Goal: Task Accomplishment & Management: Use online tool/utility

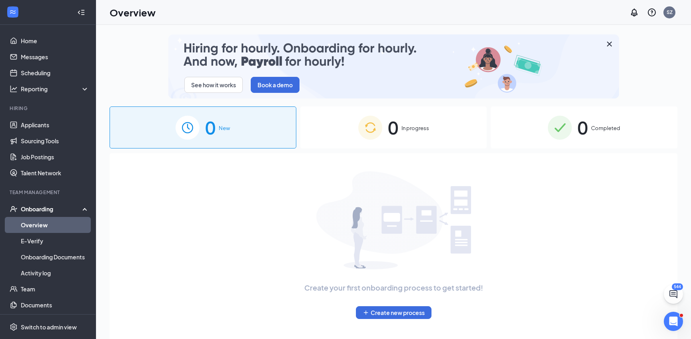
click at [557, 143] on div "0 Completed" at bounding box center [583, 127] width 187 height 42
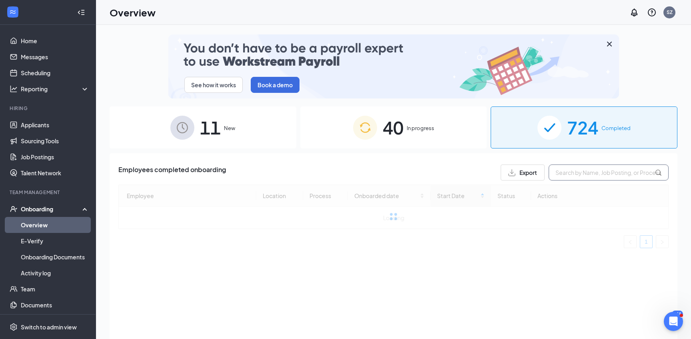
click at [560, 170] on input "text" at bounding box center [608, 172] width 120 height 16
type input "shelby"
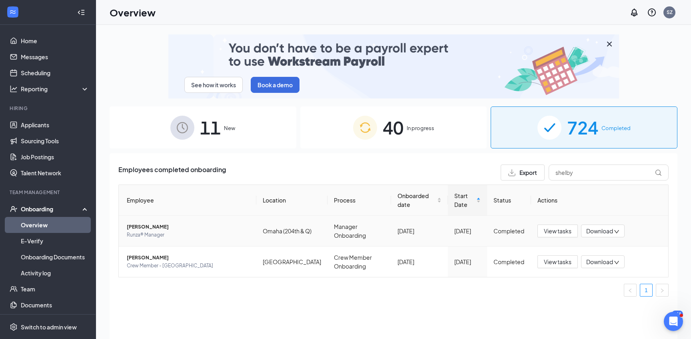
click at [173, 228] on span "[PERSON_NAME]" at bounding box center [188, 227] width 123 height 8
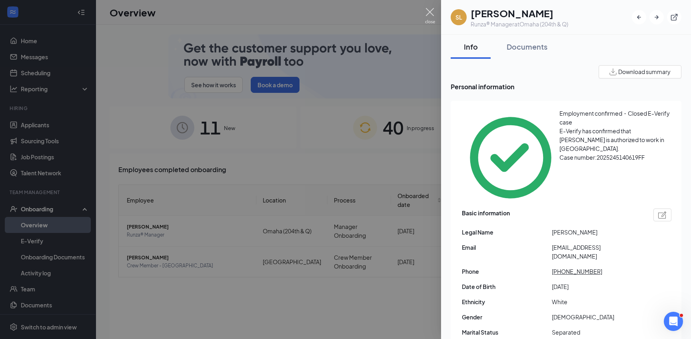
click at [427, 16] on img at bounding box center [430, 16] width 10 height 16
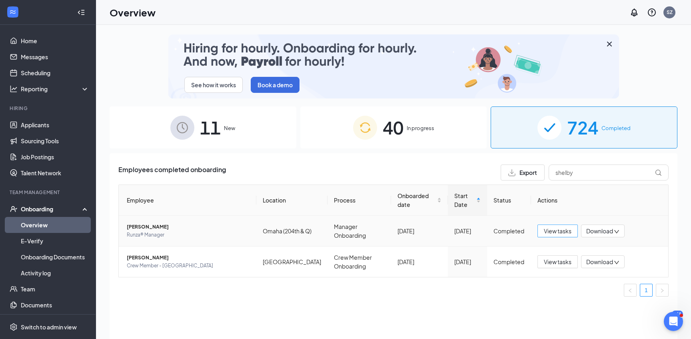
click at [563, 231] on span "View tasks" at bounding box center [558, 230] width 28 height 9
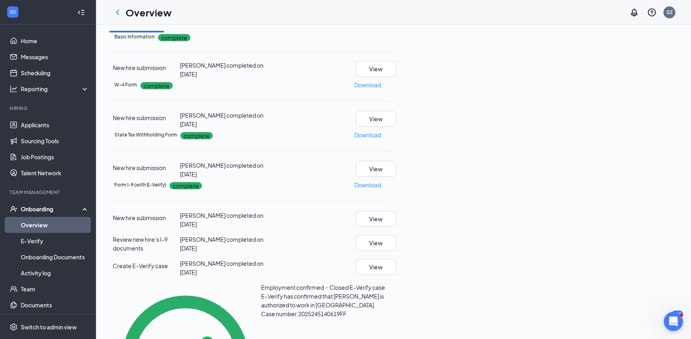
scroll to position [343, 0]
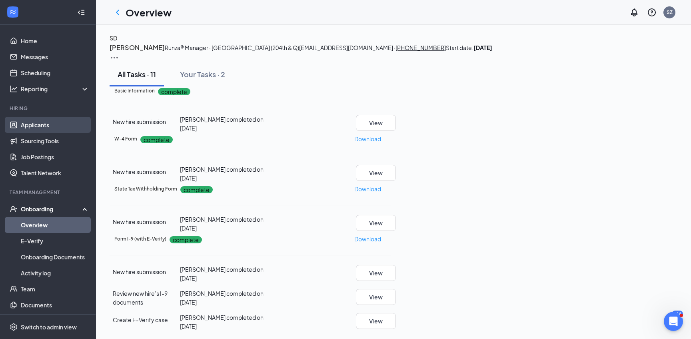
scroll to position [0, 0]
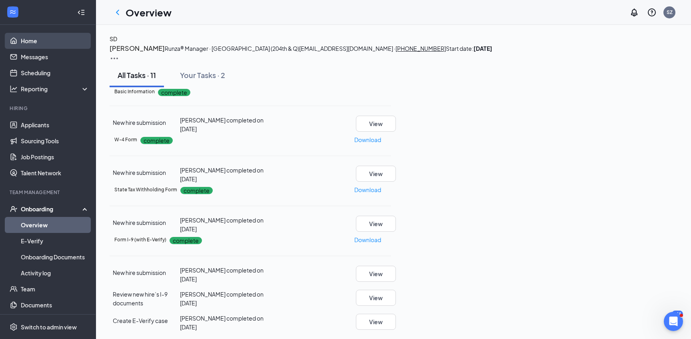
click at [38, 43] on link "Home" at bounding box center [55, 41] width 68 height 16
